Goal: Information Seeking & Learning: Learn about a topic

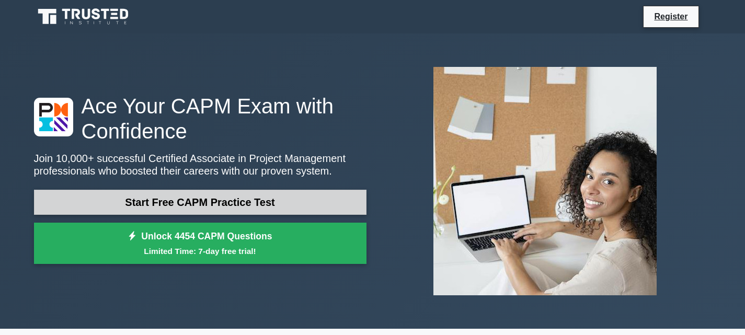
click at [289, 202] on link "Start Free CAPM Practice Test" at bounding box center [200, 202] width 333 height 25
click at [251, 205] on link "Start Free CAPM Practice Test" at bounding box center [200, 202] width 333 height 25
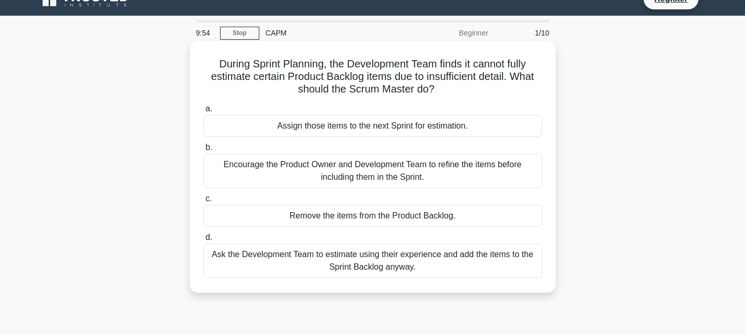
scroll to position [17, 0]
click at [321, 124] on div "Assign those items to the next Sprint for estimation." at bounding box center [372, 127] width 339 height 22
click at [203, 113] on input "a. Assign those items to the next Sprint for estimation." at bounding box center [203, 109] width 0 height 7
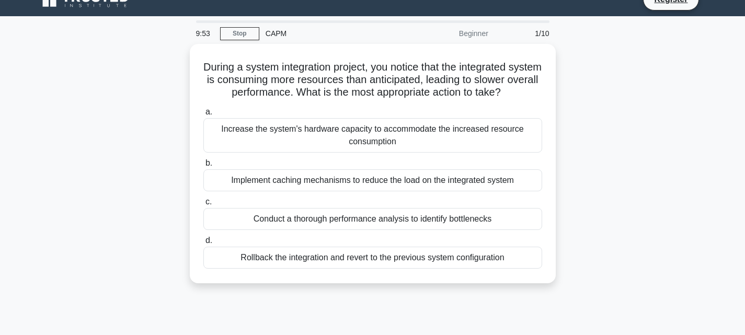
scroll to position [0, 0]
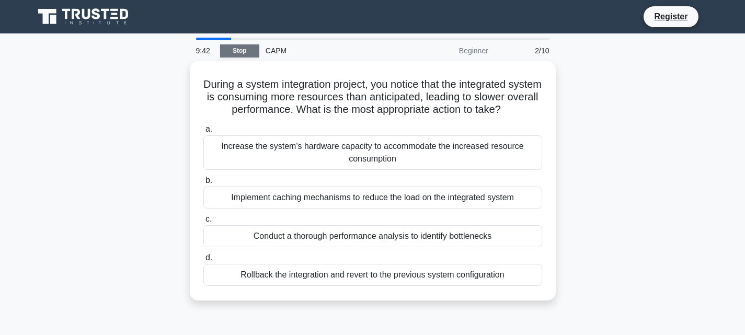
click at [244, 51] on link "Stop" at bounding box center [239, 50] width 39 height 13
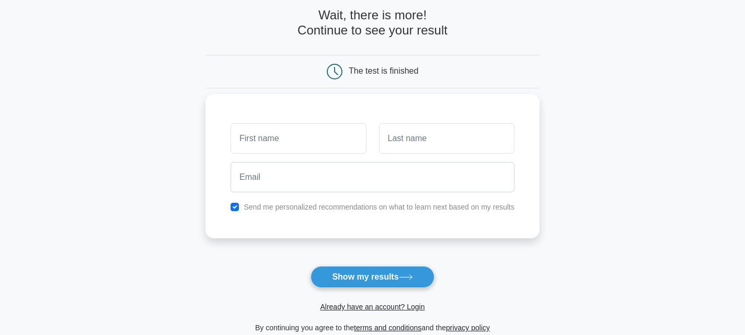
scroll to position [53, 0]
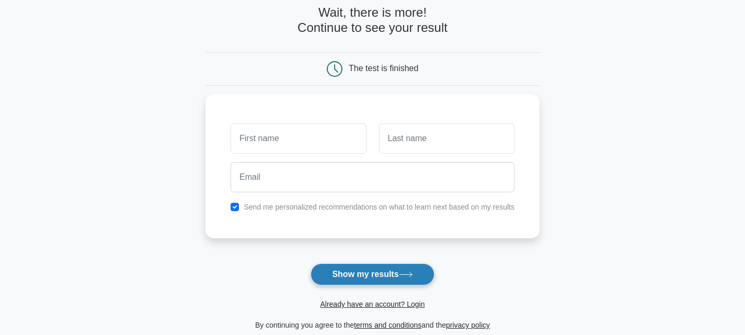
click at [363, 265] on button "Show my results" at bounding box center [372, 275] width 123 height 22
click at [261, 249] on form "Wait, there is more! Continue to see your result The test is finished and the" at bounding box center [373, 168] width 334 height 326
